Goal: Transaction & Acquisition: Purchase product/service

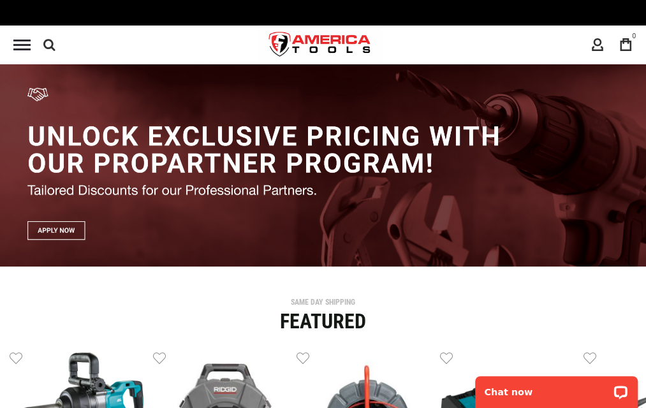
click at [0, 0] on input "text" at bounding box center [0, 0] width 0 height 0
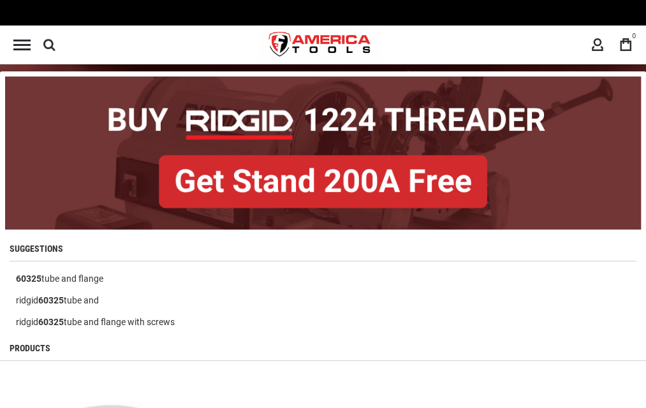
type input "*****"
click at [0, 0] on button "Search" at bounding box center [0, 0] width 0 height 0
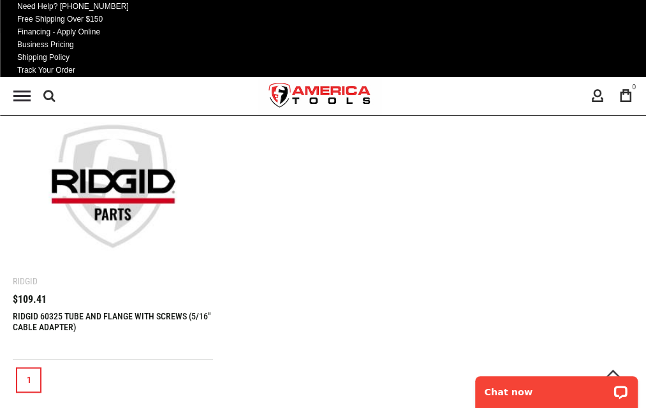
scroll to position [306, 0]
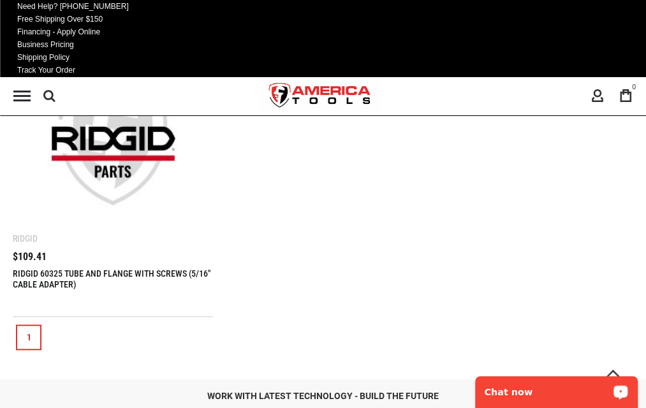
click at [41, 324] on link "1" at bounding box center [29, 337] width 26 height 26
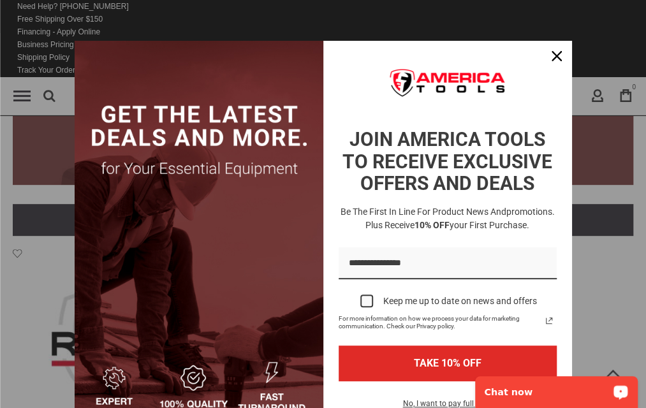
scroll to position [106, 0]
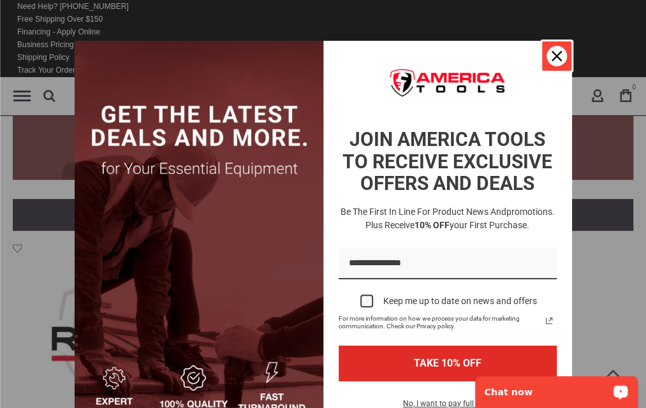
click at [551, 56] on icon "close icon" at bounding box center [556, 56] width 10 height 10
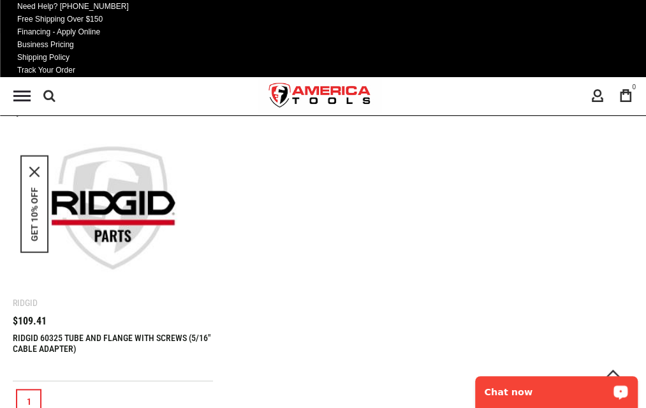
scroll to position [301, 0]
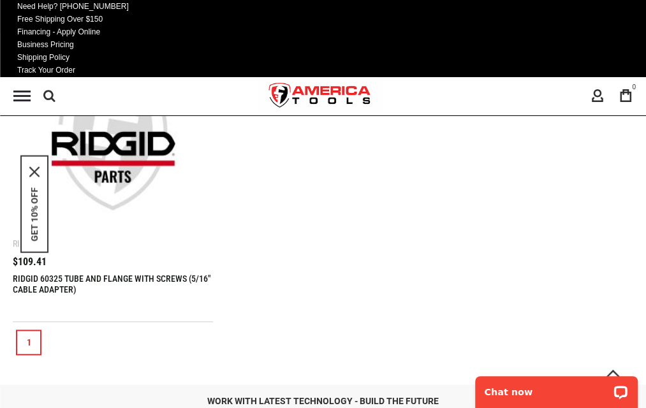
click at [41, 330] on link "1" at bounding box center [29, 343] width 26 height 26
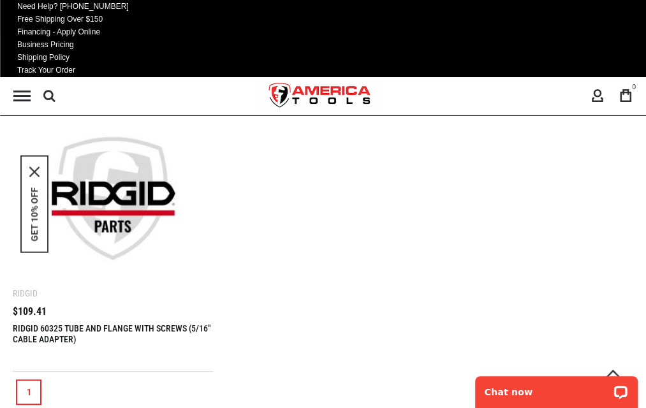
scroll to position [260, 0]
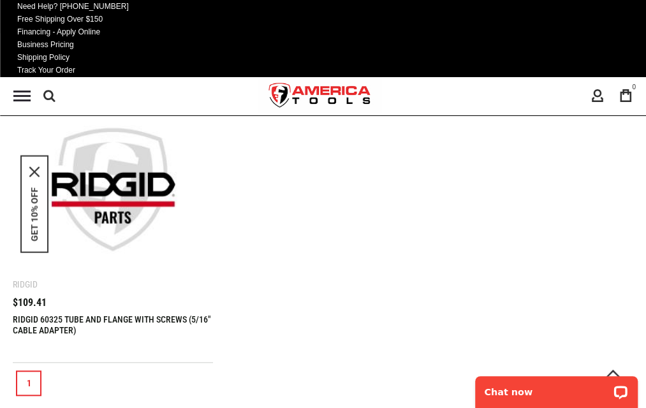
click at [41, 370] on link "1" at bounding box center [29, 383] width 26 height 26
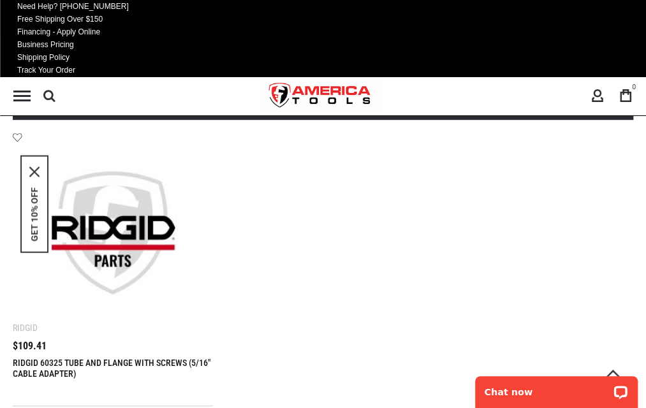
scroll to position [0, 0]
